Goal: Information Seeking & Learning: Learn about a topic

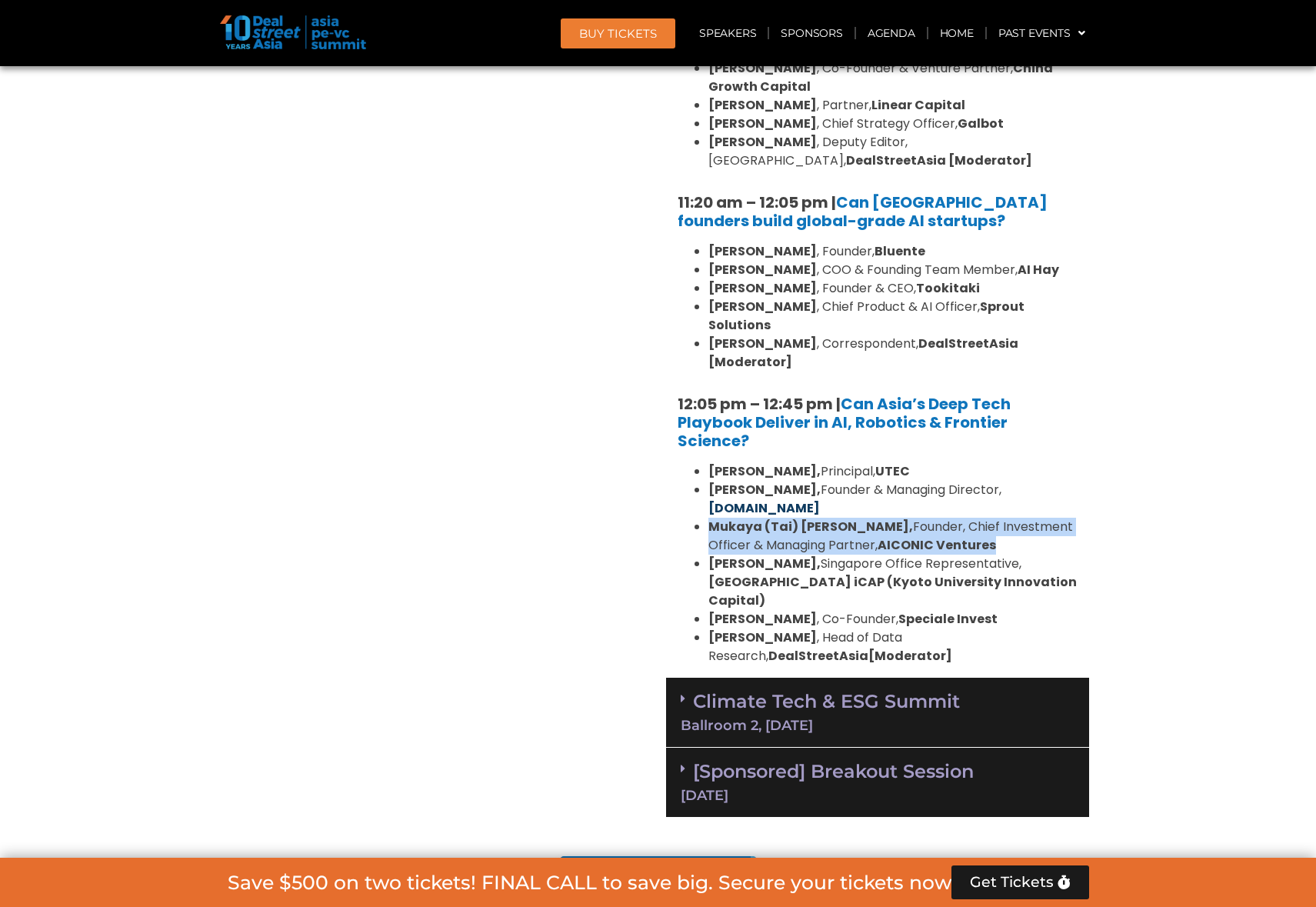
scroll to position [1261, 0]
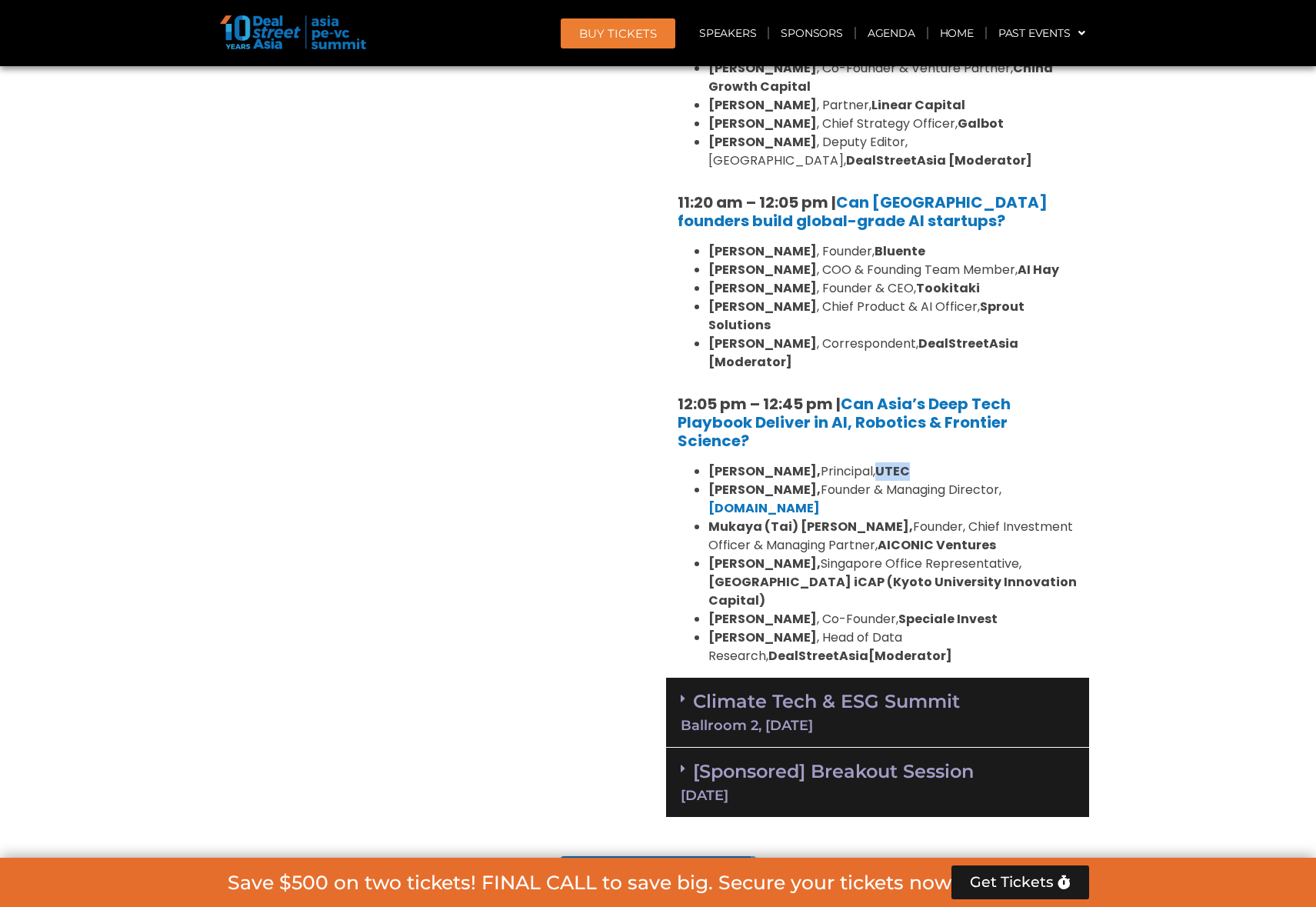
drag, startPoint x: 854, startPoint y: 470, endPoint x: 894, endPoint y: 467, distance: 40.1
click at [894, 467] on li "[PERSON_NAME], Principal, UTEC" at bounding box center [892, 471] width 369 height 18
copy b "UTEC"
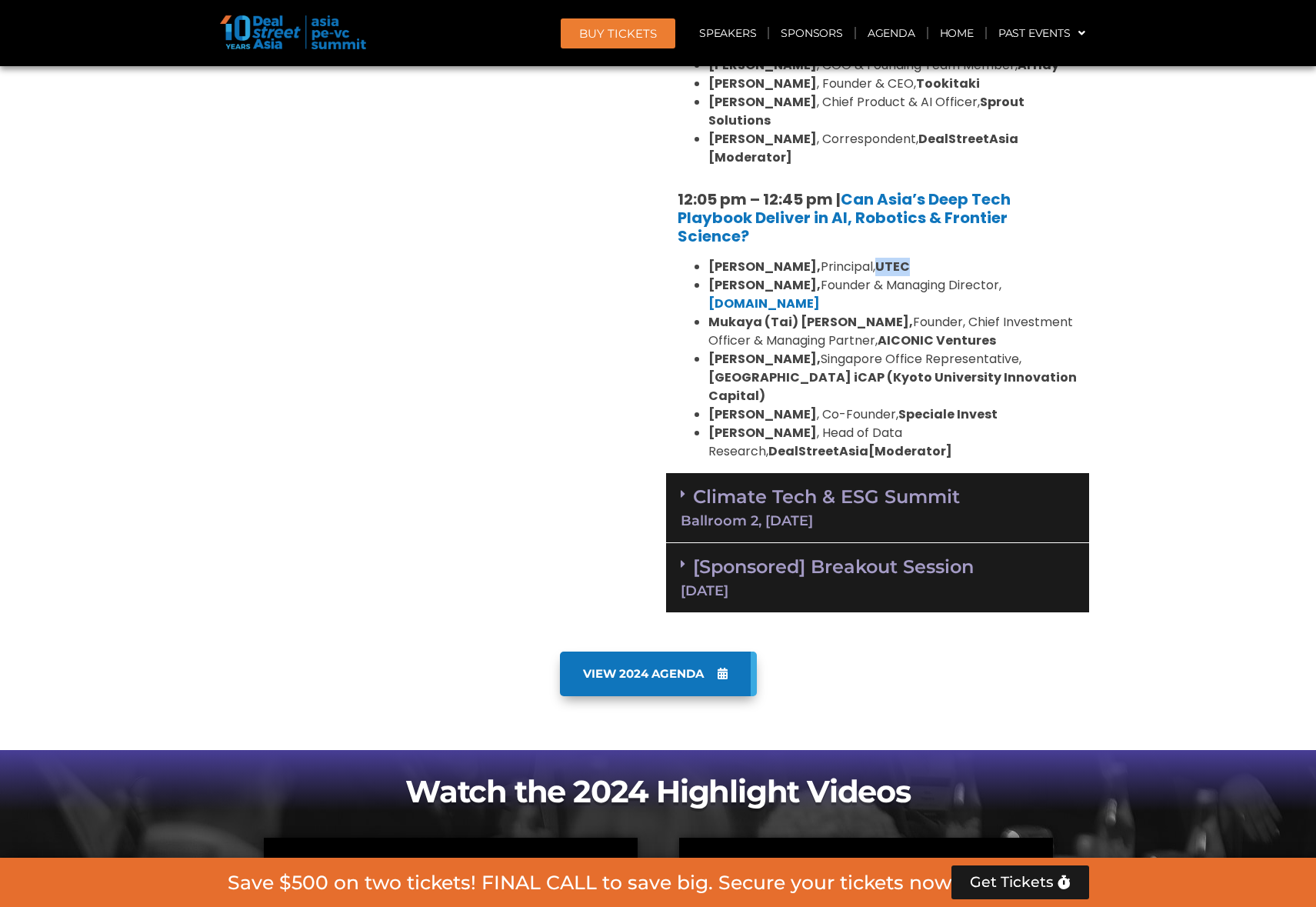
scroll to position [1470, 0]
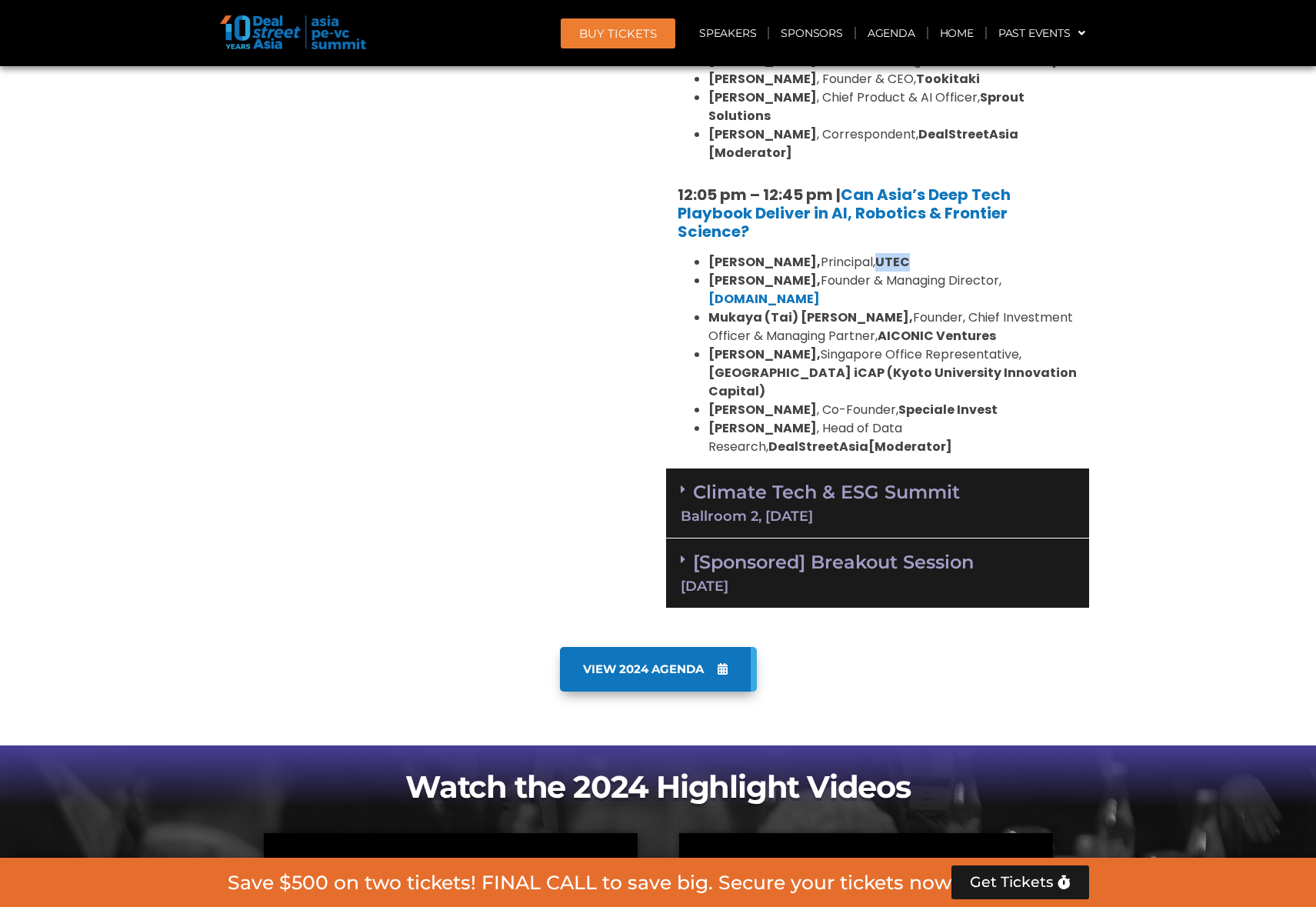
click at [916, 551] on link "[Sponsored] Breakout Session [DATE]" at bounding box center [877, 572] width 394 height 42
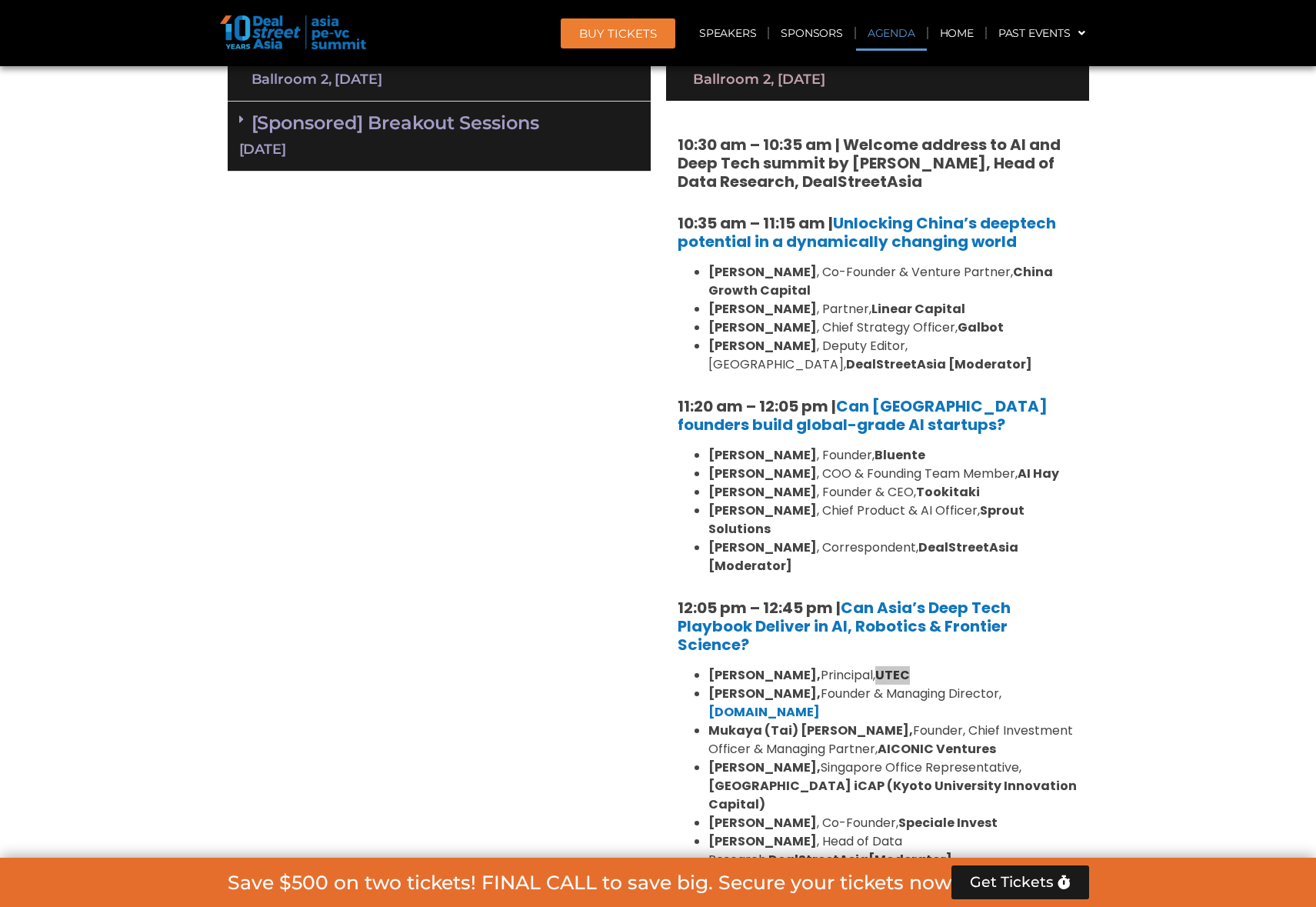
scroll to position [1056, 0]
drag, startPoint x: 822, startPoint y: 310, endPoint x: 920, endPoint y: 304, distance: 98.2
click at [920, 304] on li "[PERSON_NAME] , Partner, Linear Capital" at bounding box center [892, 309] width 369 height 18
copy strong "Linear Capital"
click at [1020, 316] on li "[PERSON_NAME] , Partner, Linear Capital" at bounding box center [892, 309] width 369 height 18
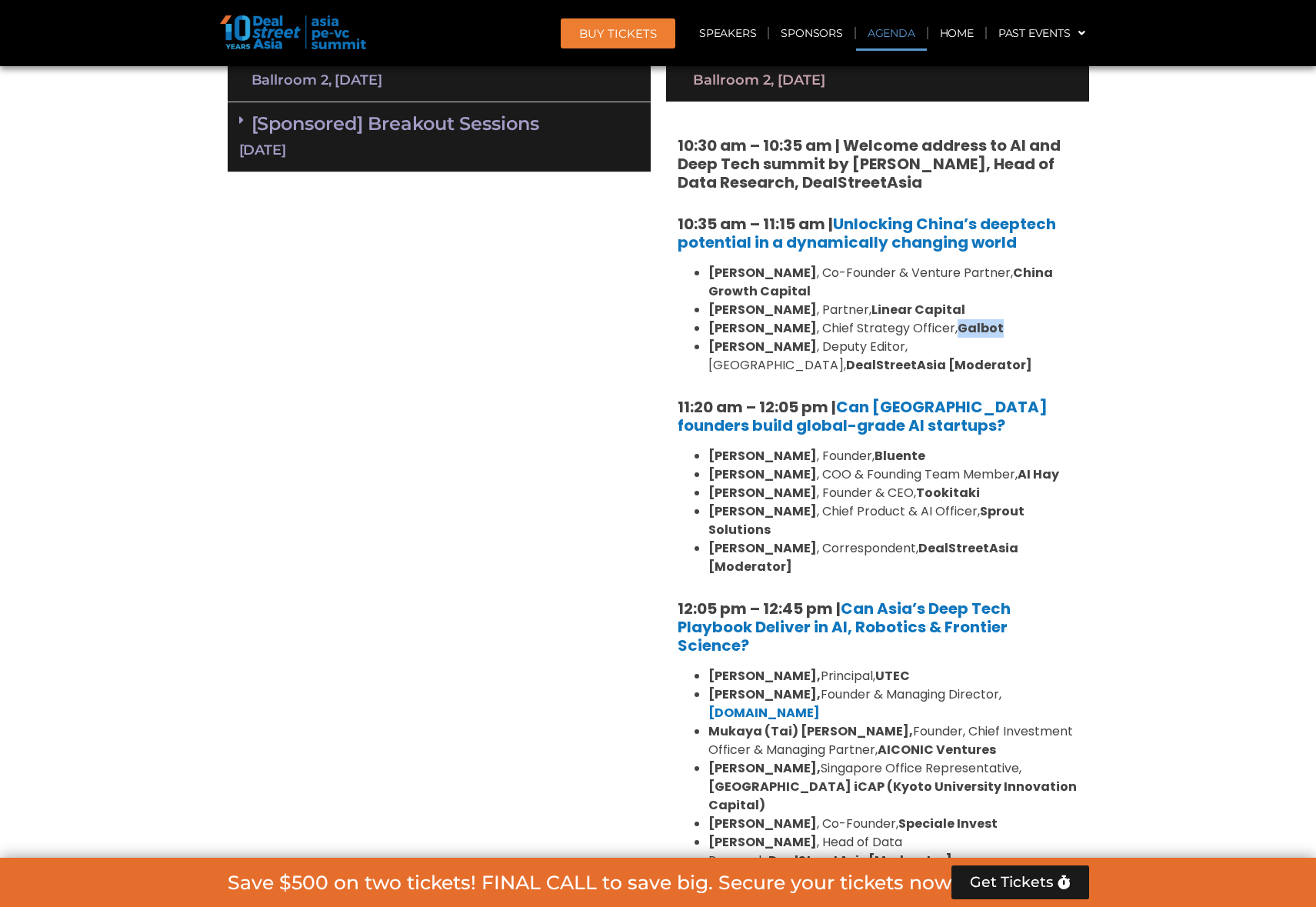
drag, startPoint x: 909, startPoint y: 326, endPoint x: 959, endPoint y: 326, distance: 50.0
click at [959, 326] on li "[PERSON_NAME] , Chief Strategy Officer, Galbot" at bounding box center [892, 328] width 369 height 18
copy strong "Galbot"
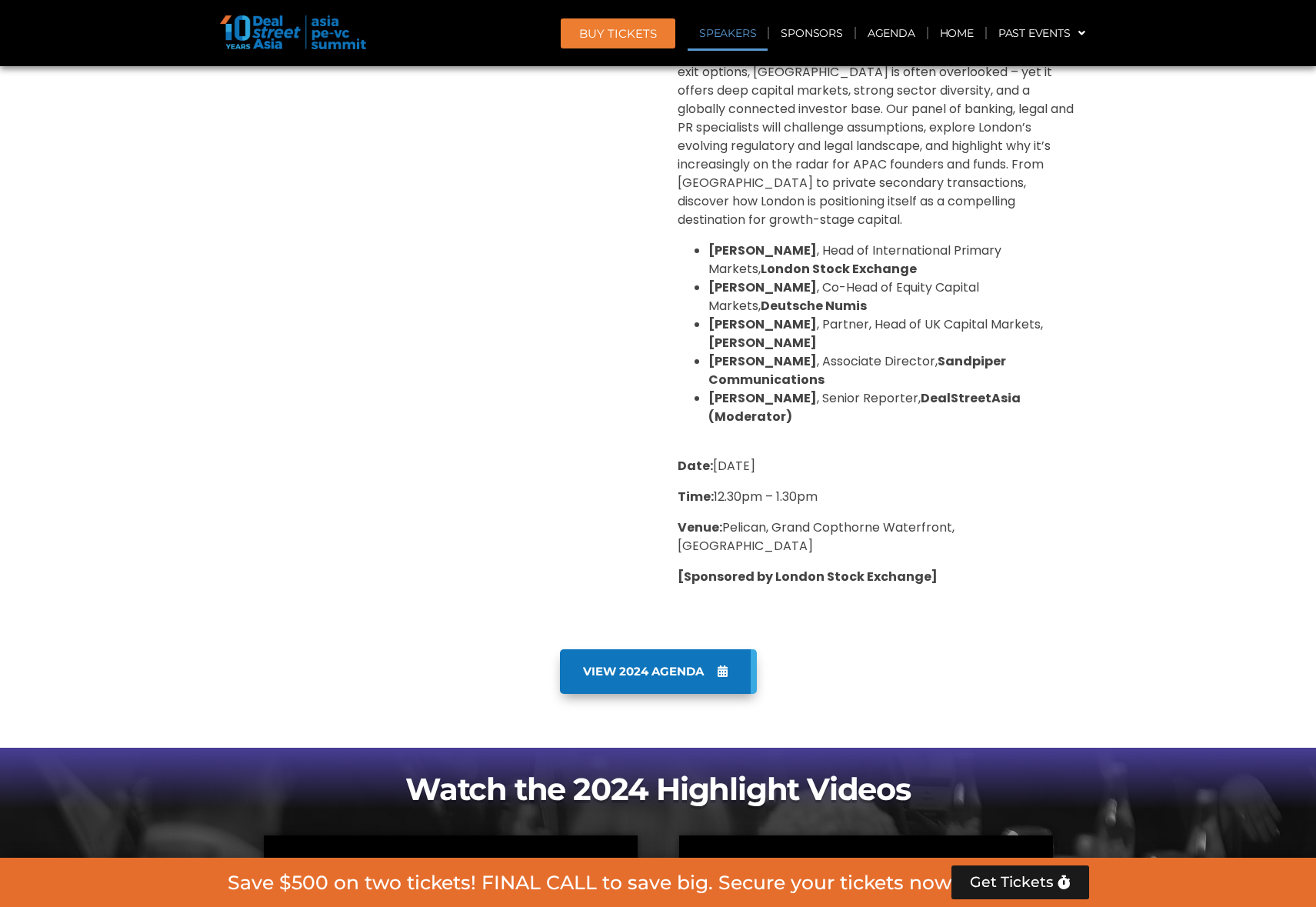
scroll to position [2172, 0]
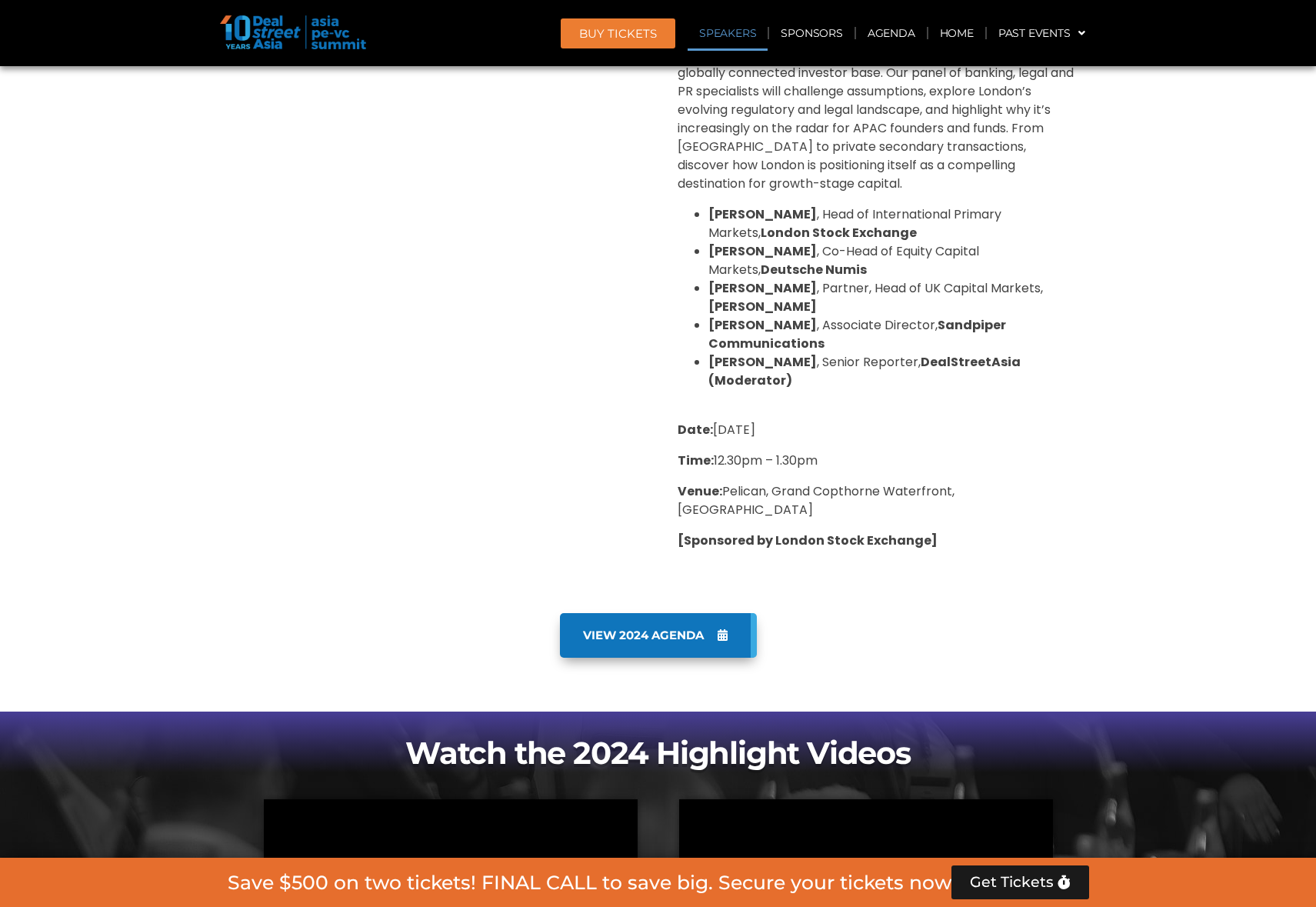
click at [681, 629] on span "VIEW 2024 AGENDA" at bounding box center [643, 636] width 120 height 14
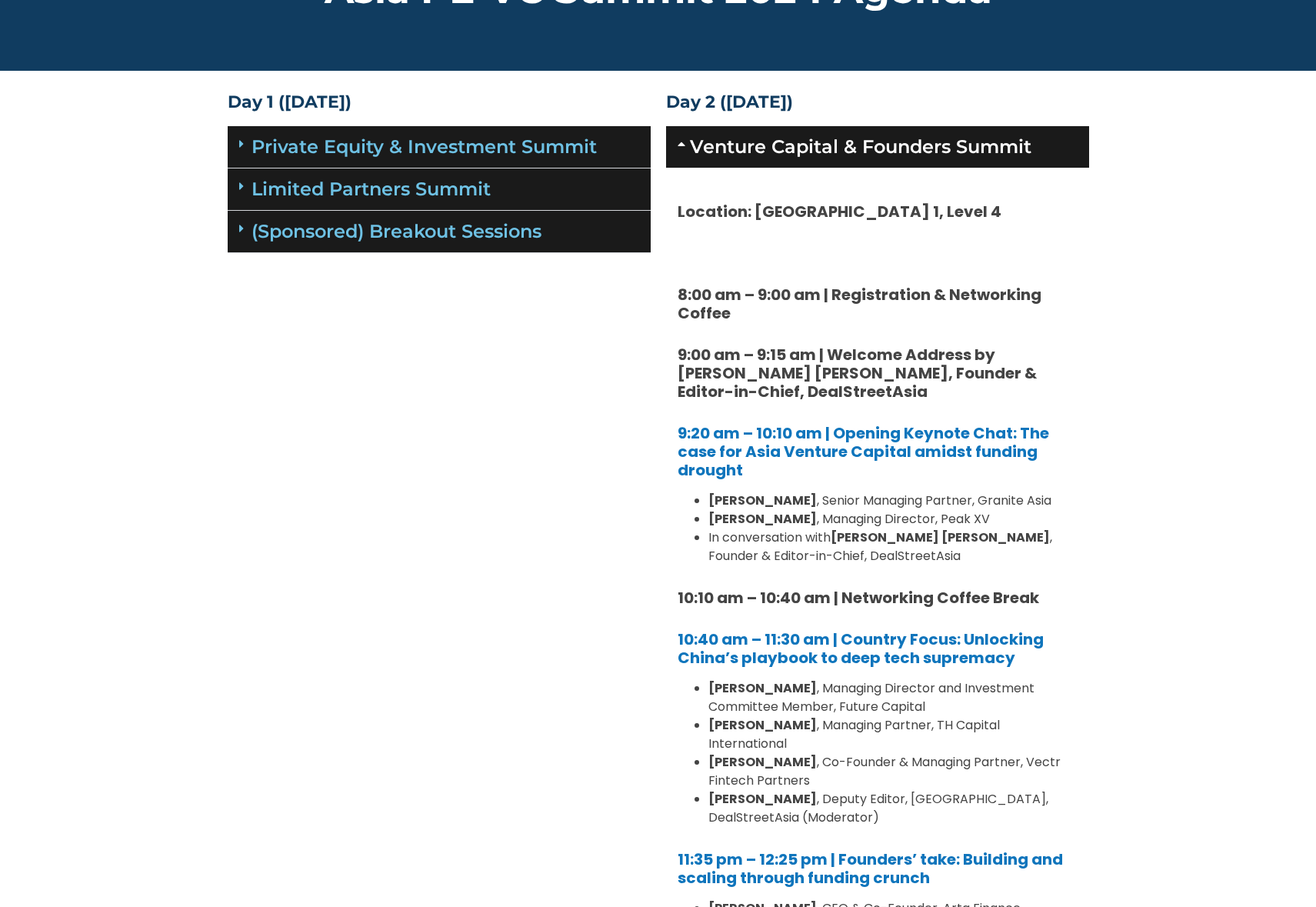
scroll to position [91, 0]
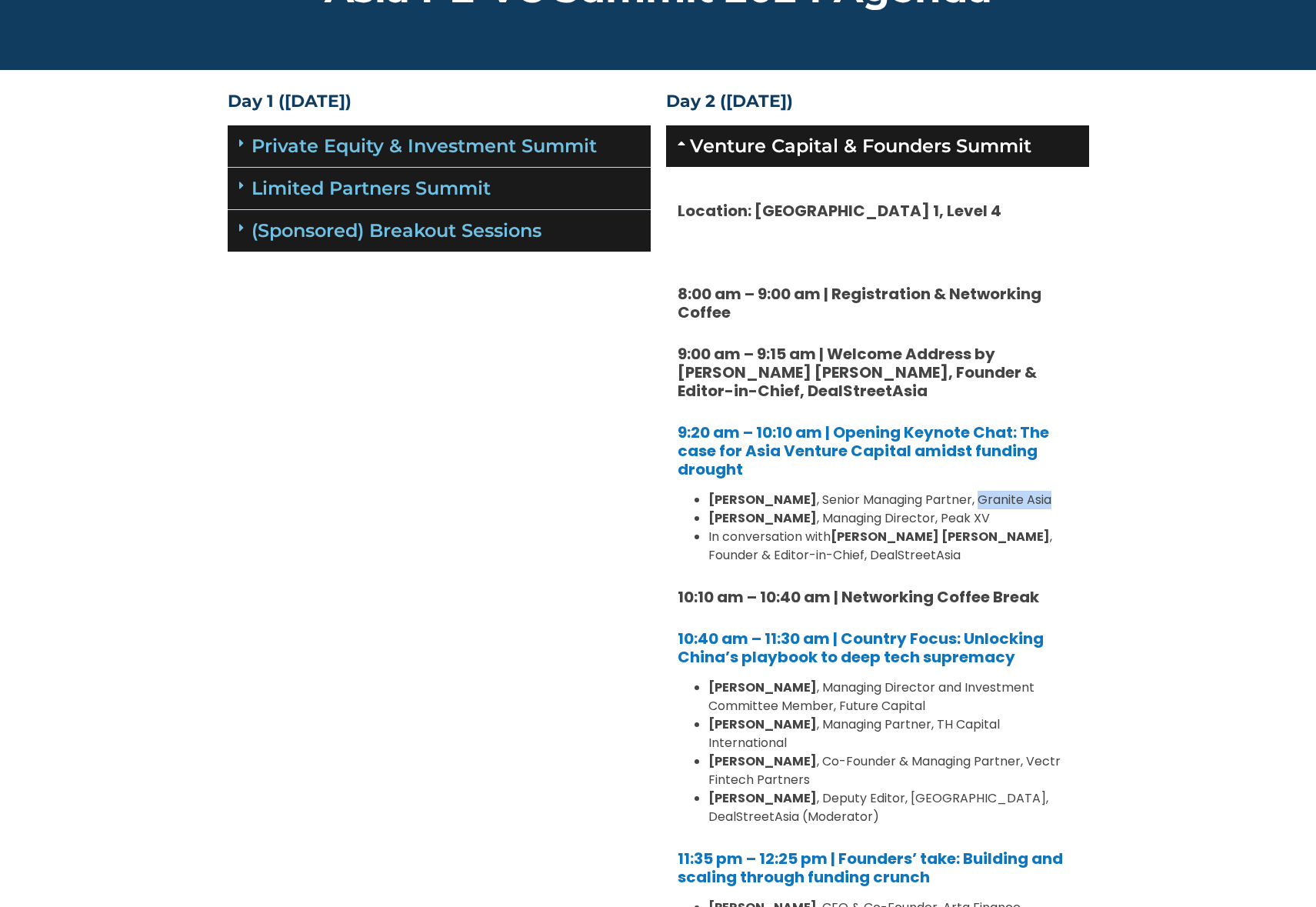
drag, startPoint x: 934, startPoint y: 499, endPoint x: 1025, endPoint y: 495, distance: 91.1
click at [1025, 495] on li "[PERSON_NAME] , Senior Managing Partner, Granite Asia" at bounding box center [892, 500] width 369 height 18
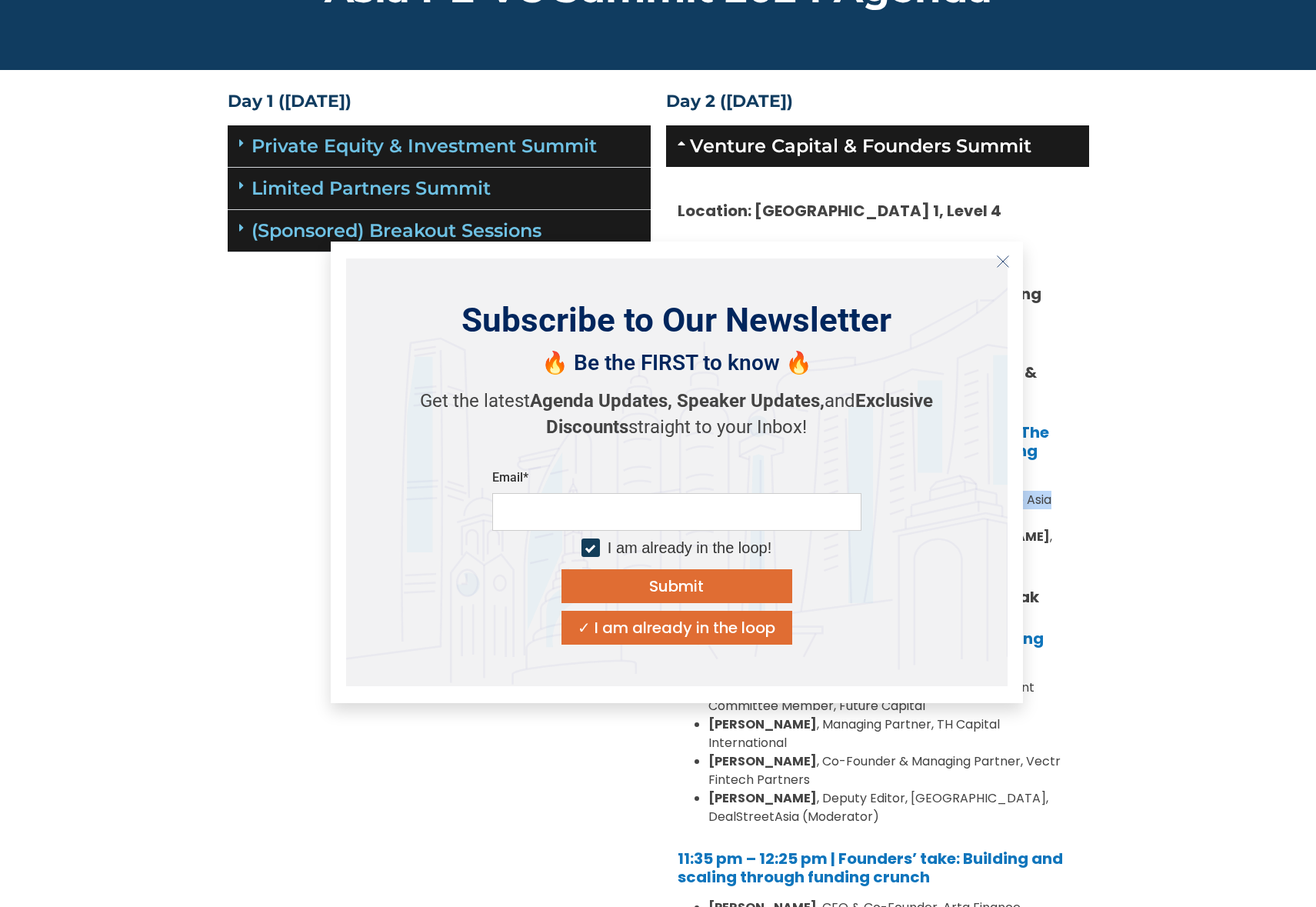
click at [1001, 257] on icon "Close" at bounding box center [1003, 262] width 14 height 14
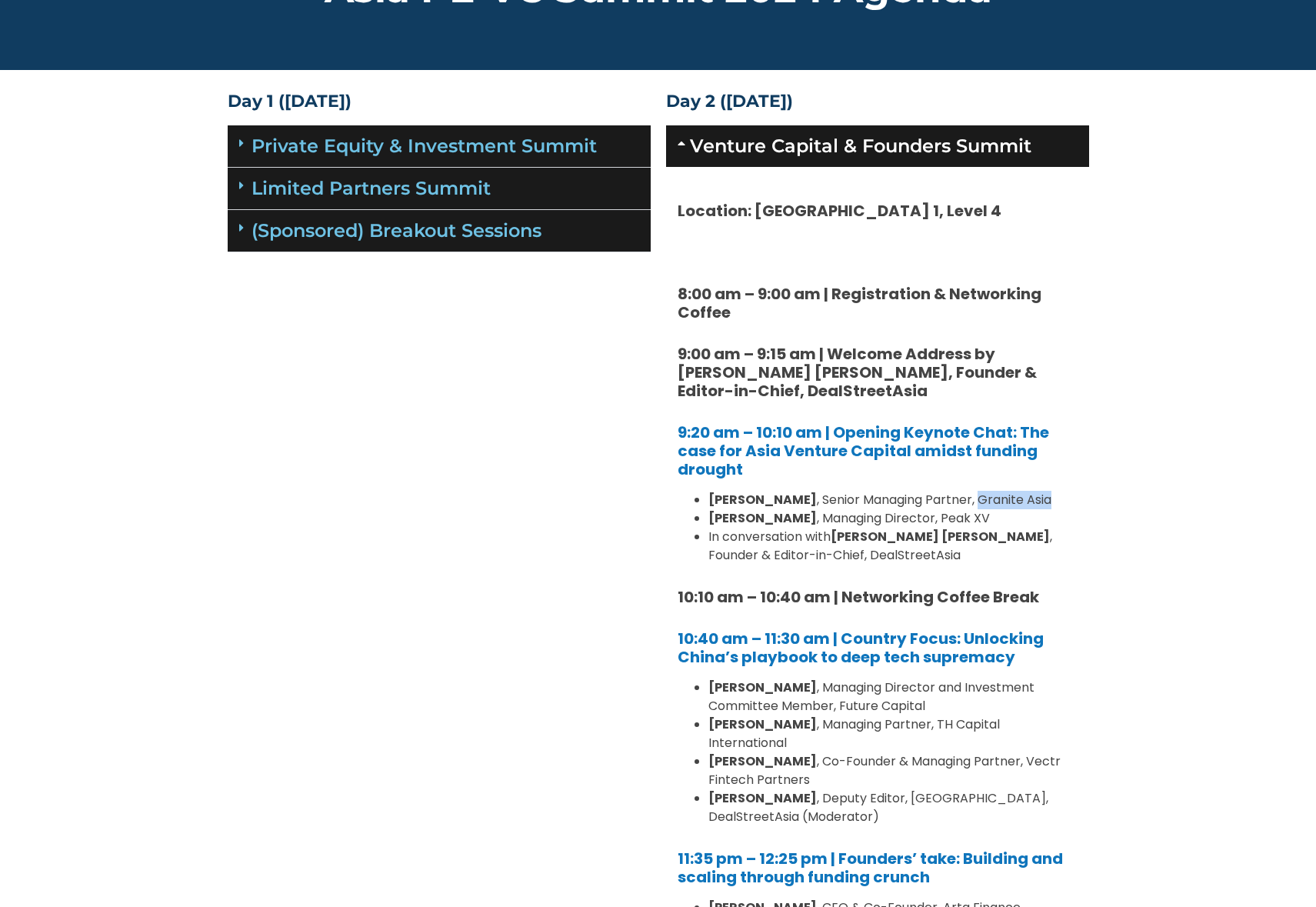
copy li "Granite Asia"
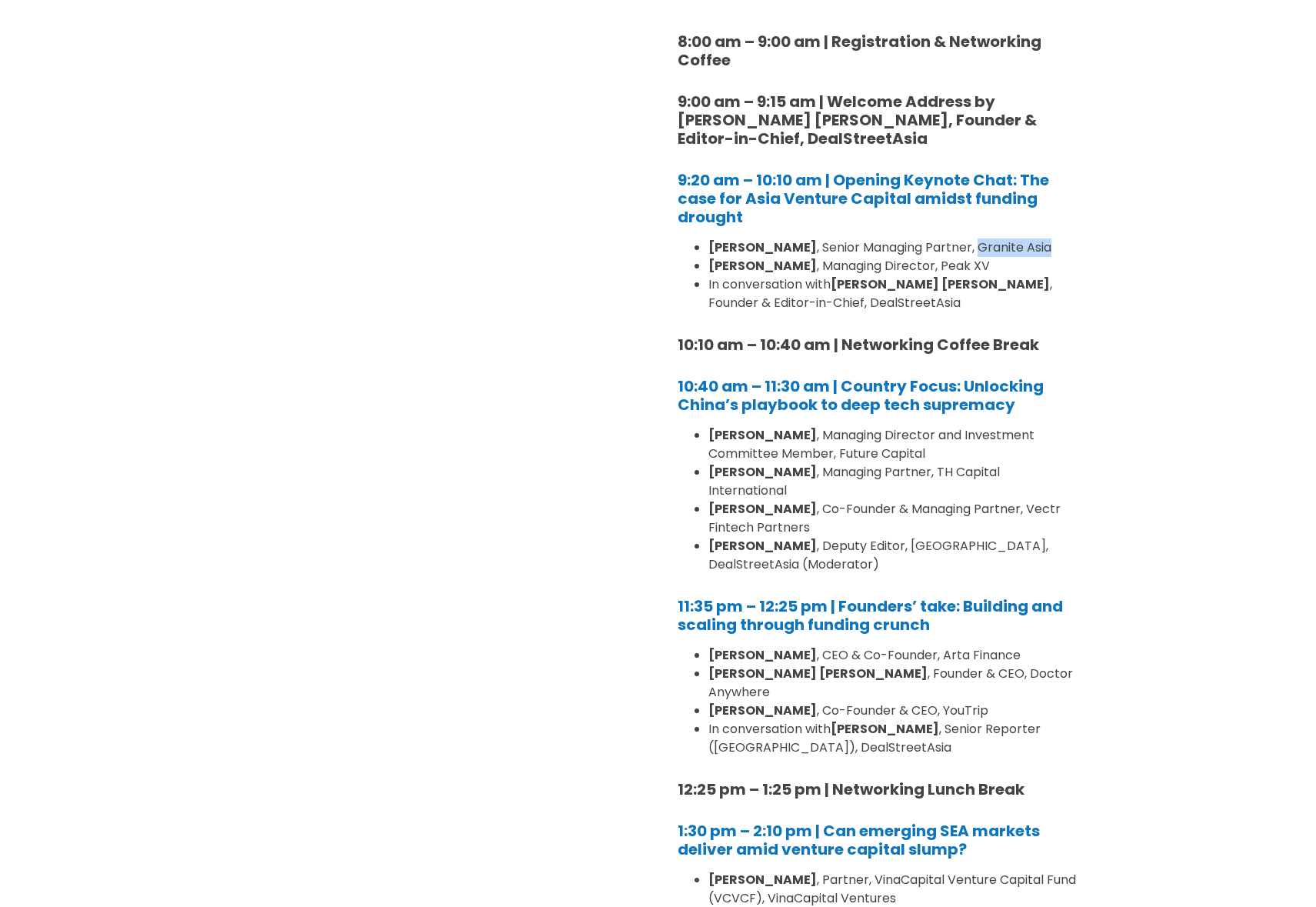
scroll to position [352, 0]
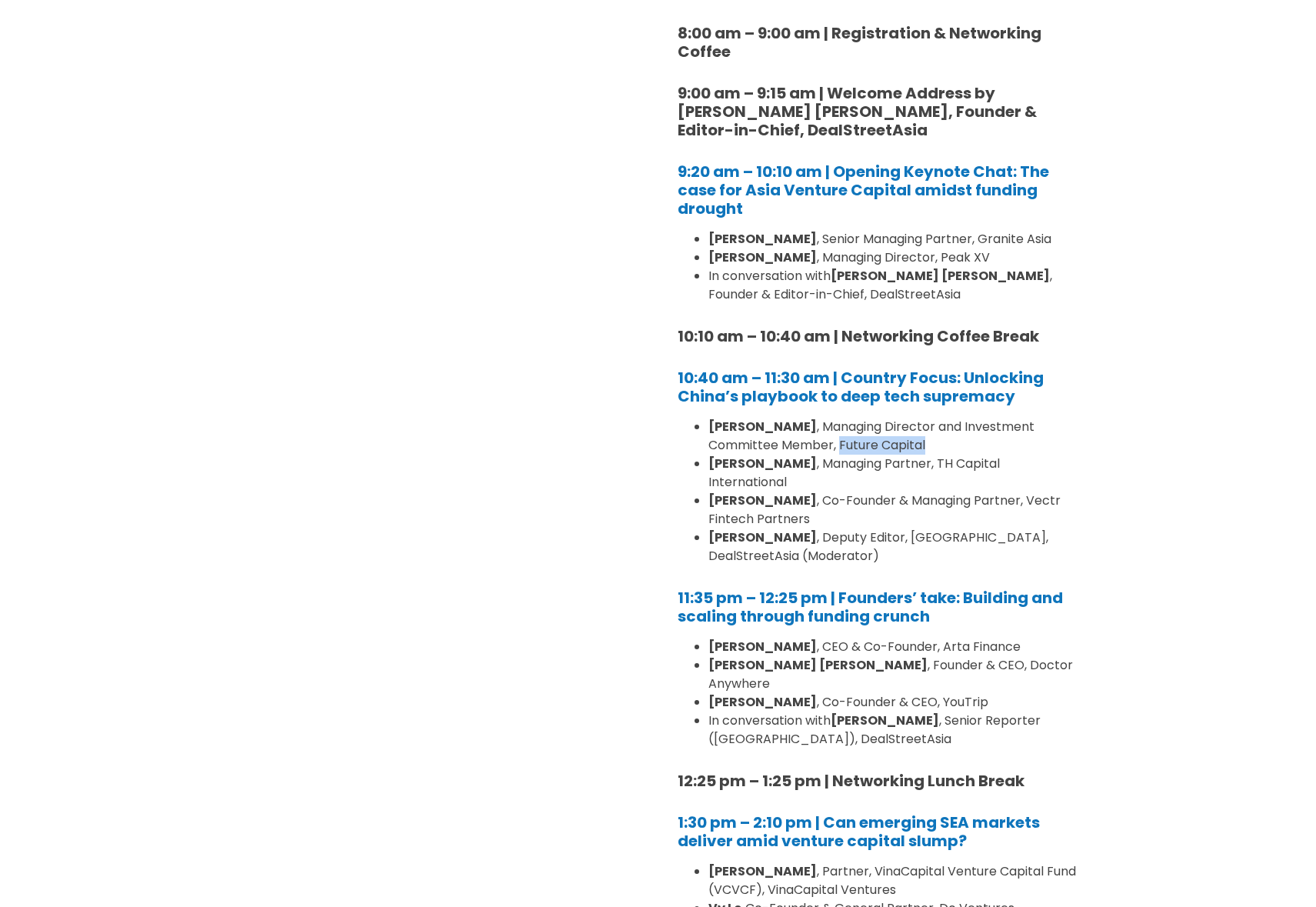
drag, startPoint x: 839, startPoint y: 443, endPoint x: 932, endPoint y: 443, distance: 93.0
click at [934, 441] on li "[PERSON_NAME] , Managing Director and Investment Committee Member, Future Capit…" at bounding box center [892, 436] width 369 height 37
copy li "Future Capital"
drag, startPoint x: 726, startPoint y: 429, endPoint x: 938, endPoint y: 438, distance: 212.2
click at [938, 438] on li "[PERSON_NAME] , Managing Director and Investment Committee Member, Future Capit…" at bounding box center [892, 436] width 369 height 37
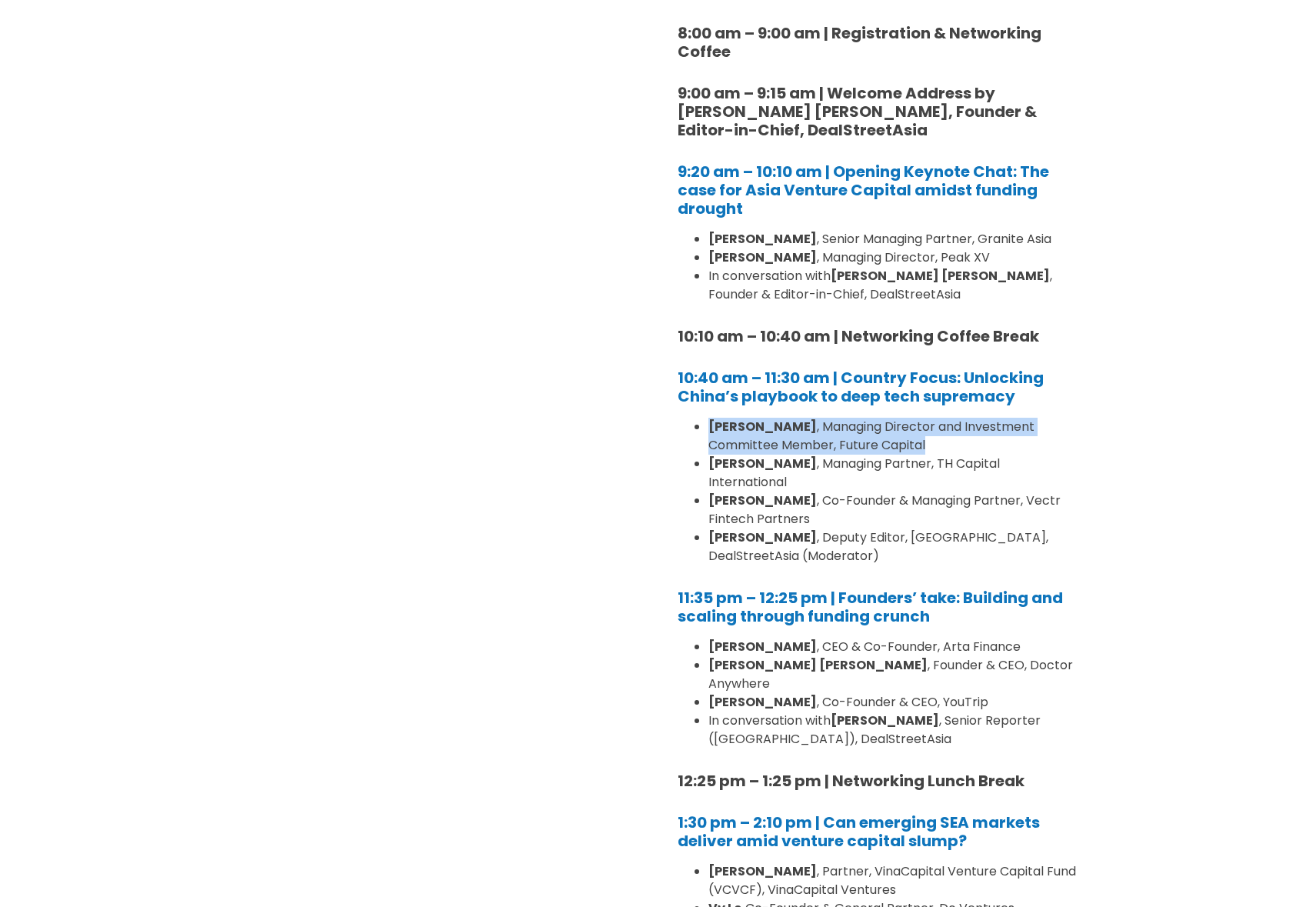
copy li "[PERSON_NAME] , Managing Director and Investment Committee Member, Future Capit…"
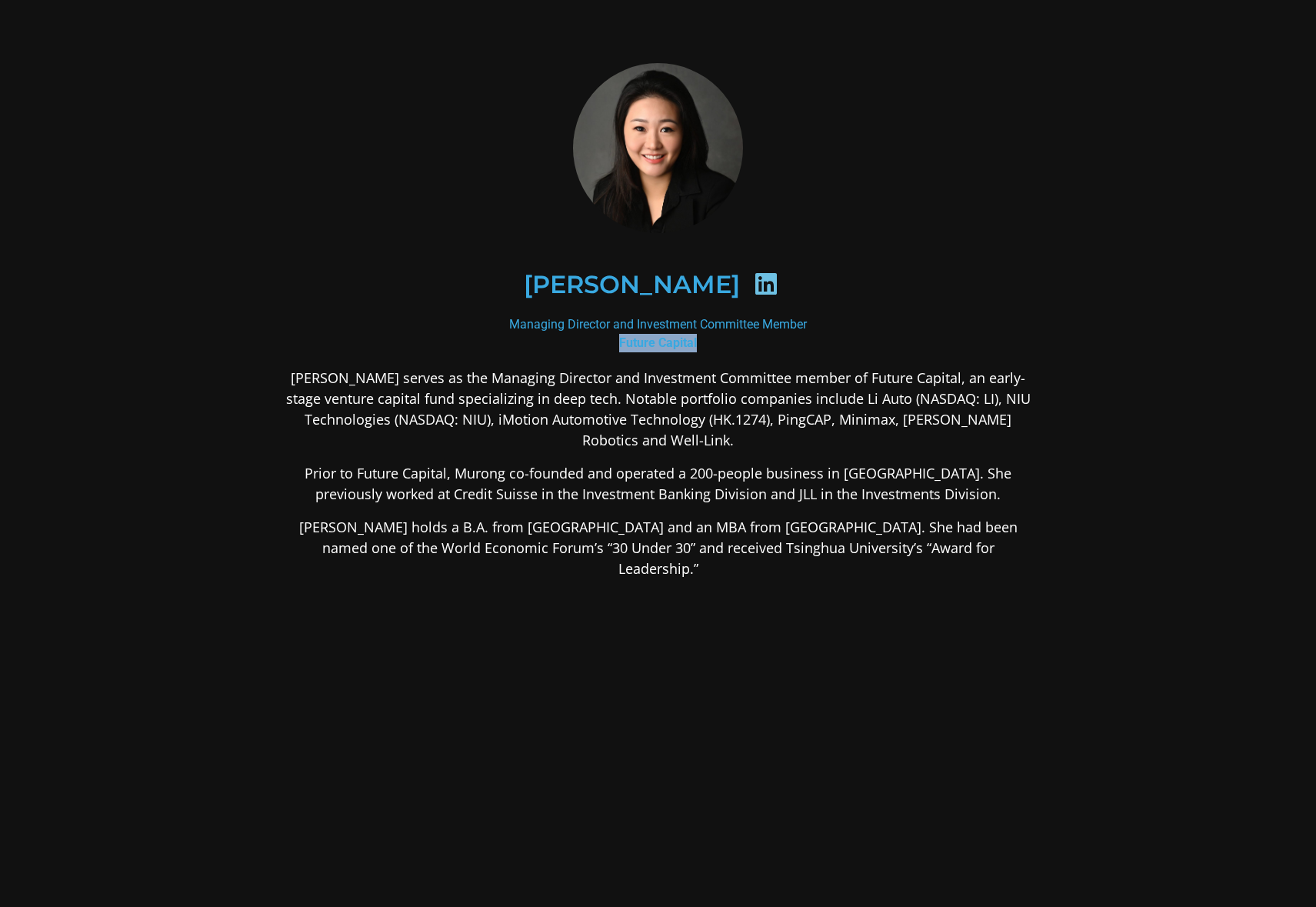
drag, startPoint x: 621, startPoint y: 341, endPoint x: 713, endPoint y: 338, distance: 92.0
click at [713, 338] on div "Managing Director and Investment Committee Member Future Capital" at bounding box center [658, 334] width 747 height 37
copy b "Future Capital"
